Goal: Task Accomplishment & Management: Manage account settings

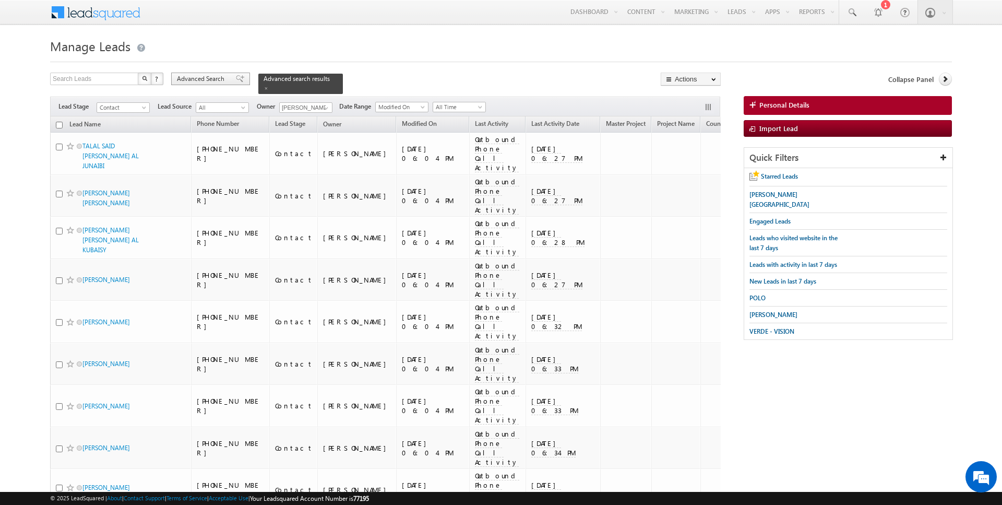
click at [220, 79] on span "Advanced Search" at bounding box center [202, 78] width 51 height 9
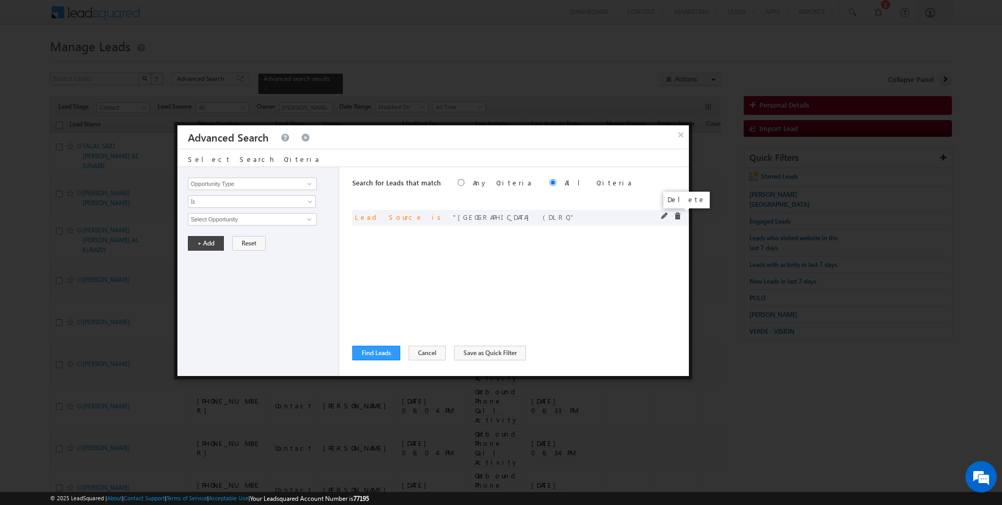
click at [681, 213] on span at bounding box center [677, 215] width 7 height 7
click at [287, 183] on input "Opportunity Type" at bounding box center [252, 184] width 128 height 13
type input "Modified On"
click at [256, 215] on span "All Time" at bounding box center [244, 219] width 113 height 9
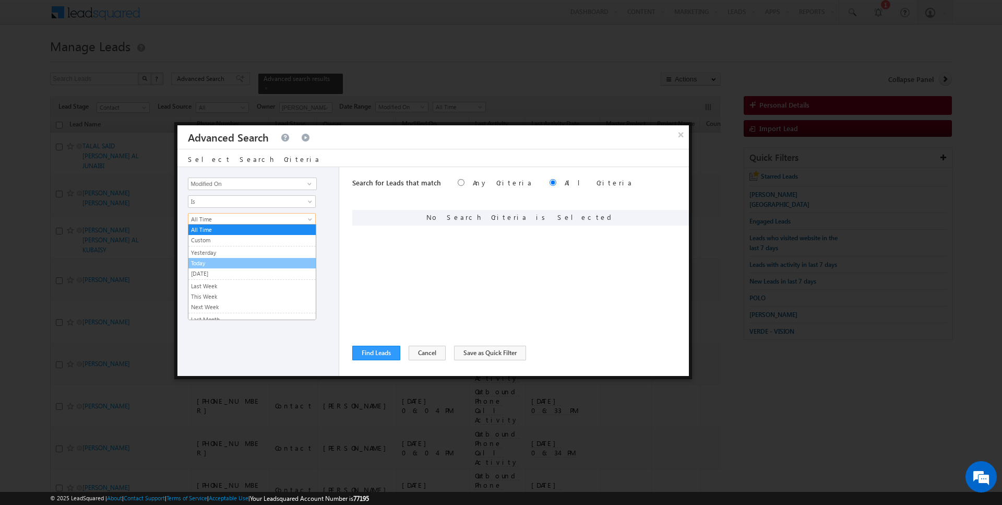
click at [207, 259] on link "Today" at bounding box center [251, 262] width 127 height 9
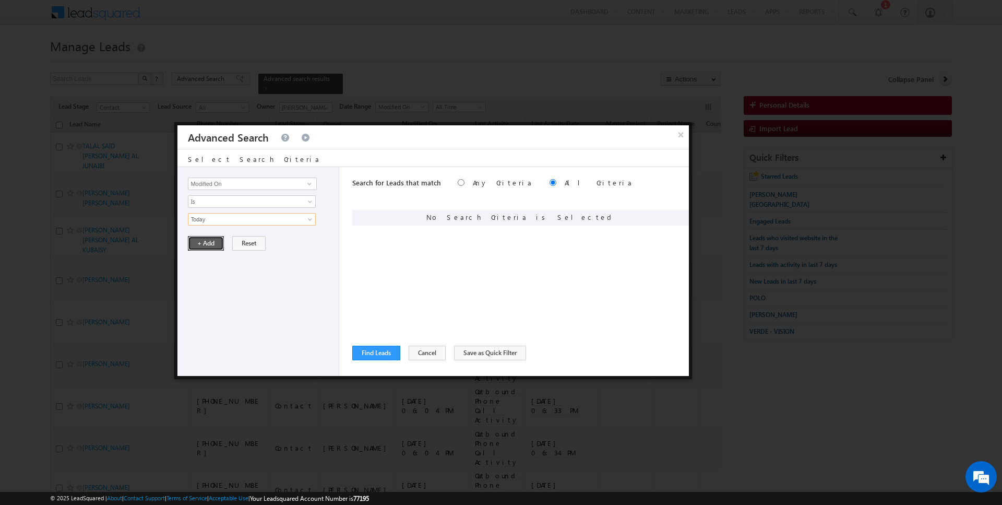
click at [206, 241] on button "+ Add" at bounding box center [206, 243] width 36 height 15
click at [235, 179] on input "Opportunity Type" at bounding box center [252, 184] width 128 height 13
type input "Lead Activity"
click at [226, 203] on span "Is" at bounding box center [244, 201] width 113 height 9
click at [219, 222] on link "Is Not" at bounding box center [251, 222] width 127 height 9
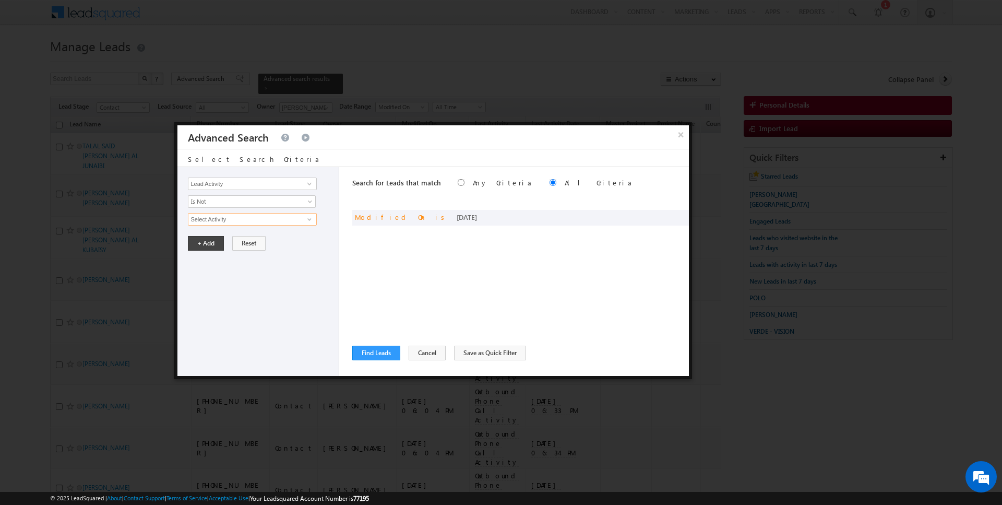
click at [237, 222] on input "Select Activity" at bounding box center [252, 219] width 128 height 13
type input "l"
click at [258, 176] on div "Opportunity Type Lead Activity Task Sales Group Prospect Id Address 1 Address 2…" at bounding box center [259, 271] width 162 height 209
click at [257, 180] on input "Lead Activity" at bounding box center [252, 184] width 128 height 13
type input "Last Activity Date"
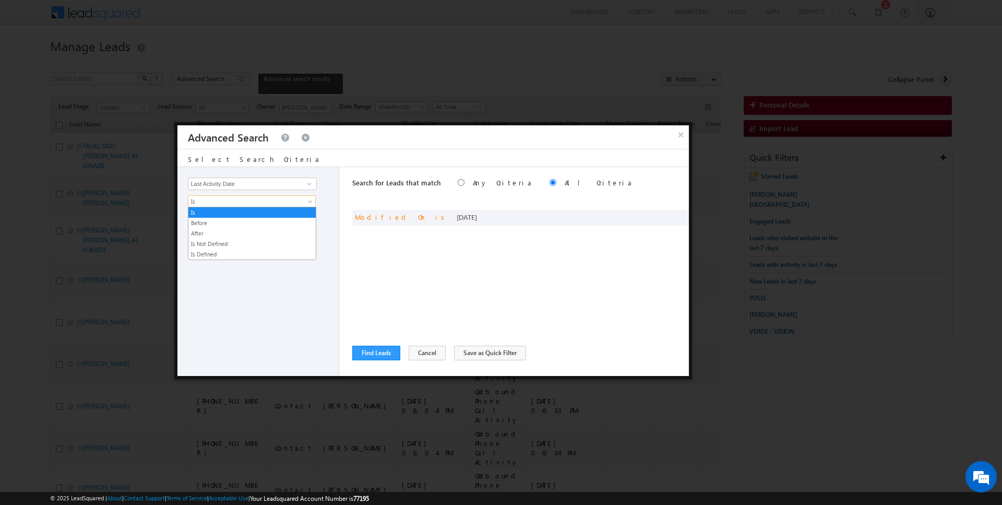
click at [233, 203] on span "Is" at bounding box center [244, 201] width 113 height 9
click at [218, 221] on link "Before" at bounding box center [251, 222] width 127 height 9
click at [206, 243] on button "+ Add" at bounding box center [206, 243] width 36 height 15
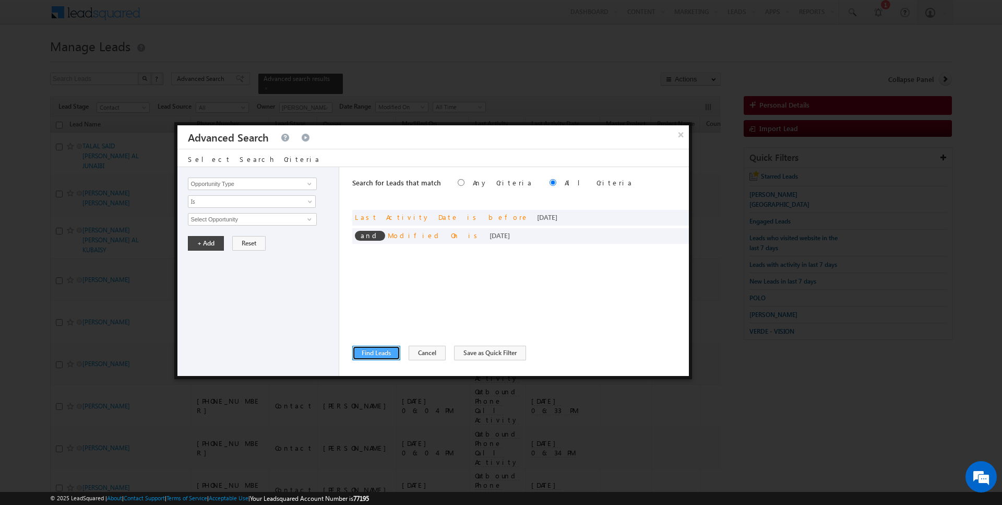
click at [367, 354] on button "Find Leads" at bounding box center [376, 353] width 48 height 15
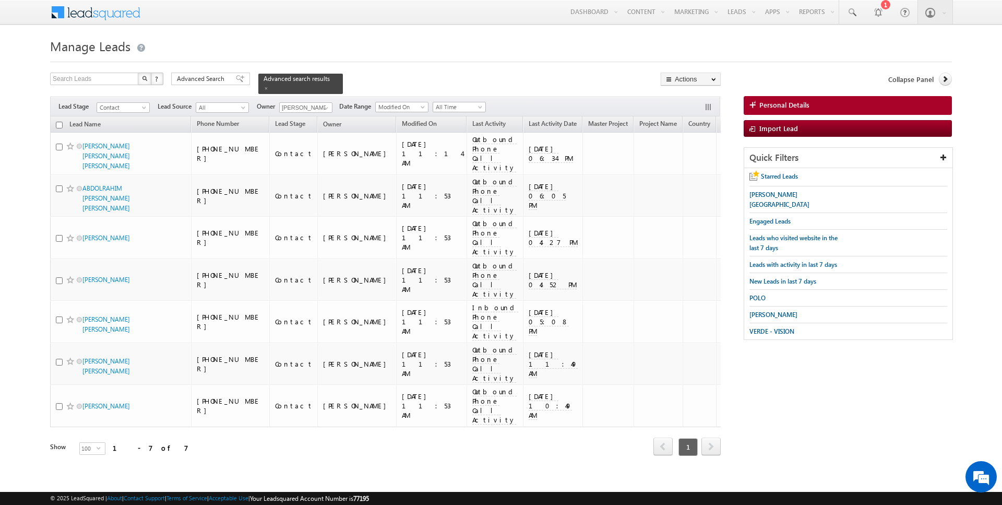
click at [60, 125] on input "checkbox" at bounding box center [59, 125] width 7 height 7
checkbox input "true"
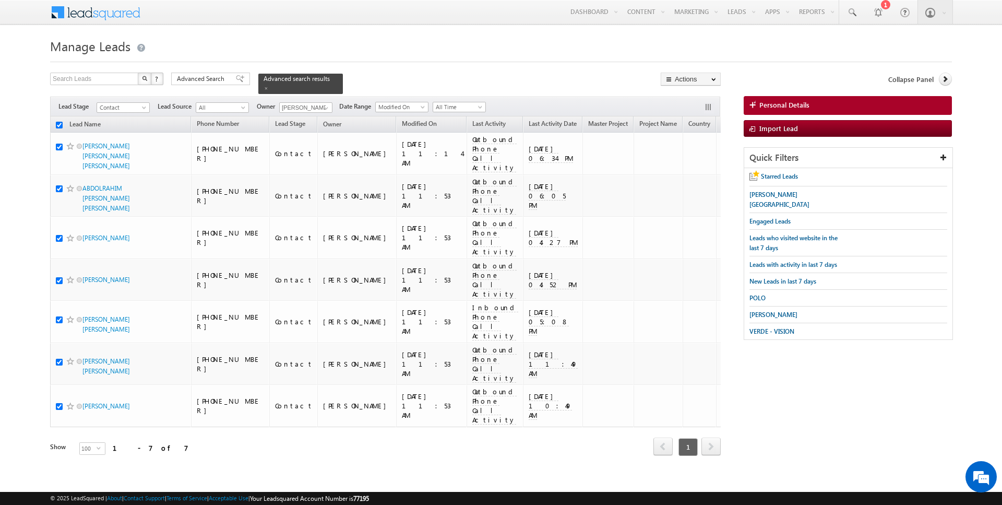
checkbox input "true"
click at [687, 169] on link "Change Owner" at bounding box center [690, 169] width 59 height 13
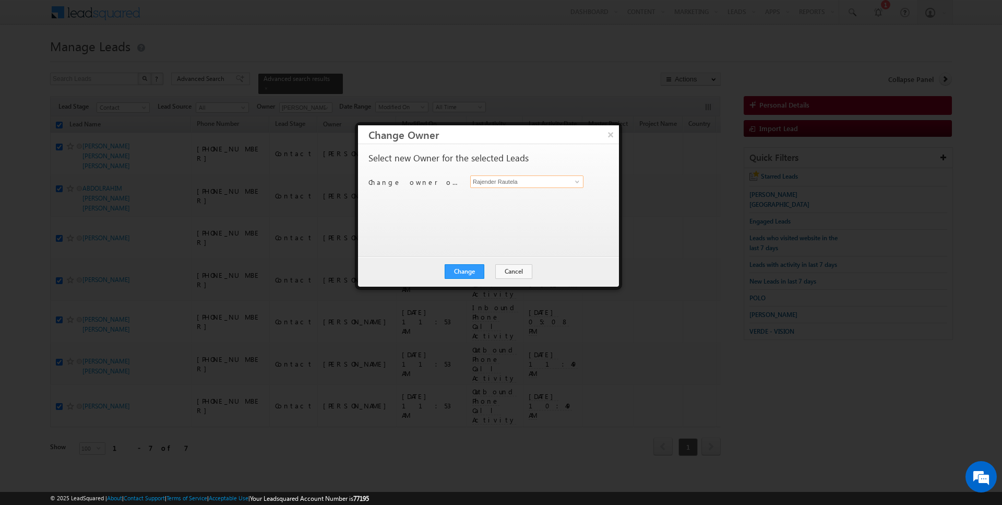
click at [500, 178] on input "Rajender Rautela" at bounding box center [526, 181] width 113 height 13
type input "Anuj Upadhyay"
click at [465, 275] on button "Change" at bounding box center [465, 271] width 40 height 15
click at [487, 274] on button "Close" at bounding box center [490, 271] width 33 height 15
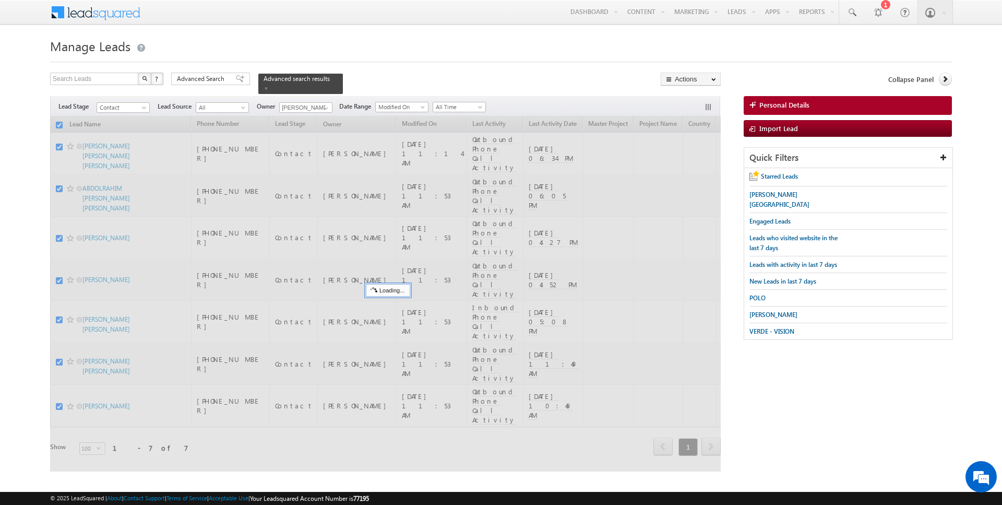
checkbox input "false"
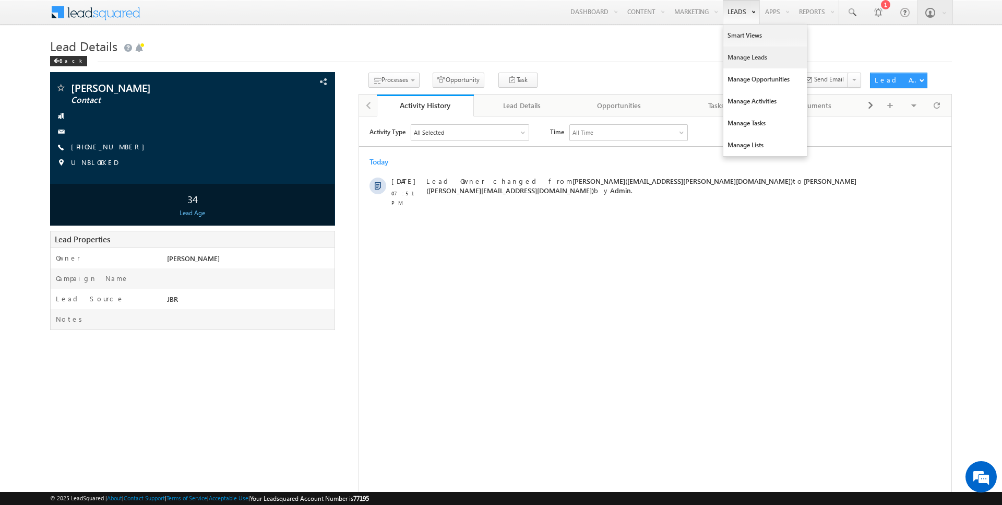
click at [736, 58] on link "Manage Leads" at bounding box center [766, 57] width 84 height 22
